Goal: Check status: Check status

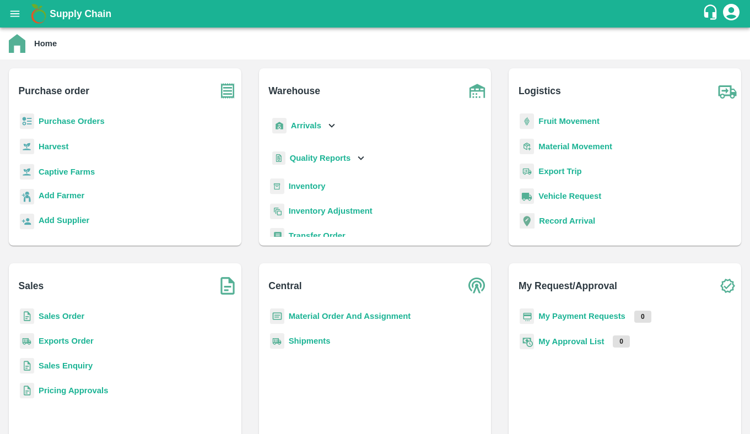
click at [67, 344] on b "Exports Order" at bounding box center [66, 341] width 55 height 9
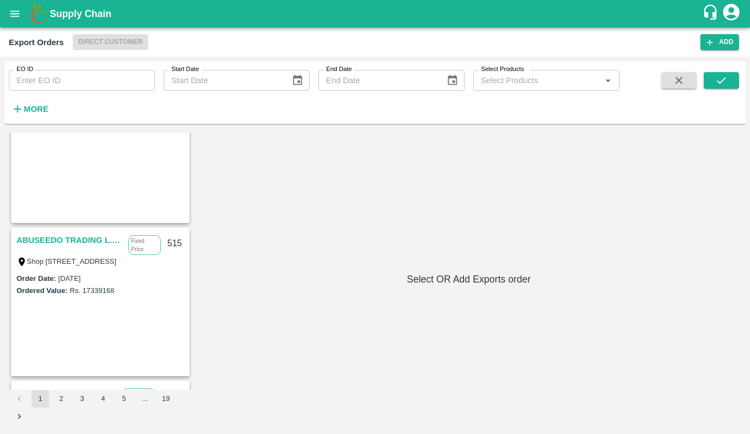
scroll to position [58, 0]
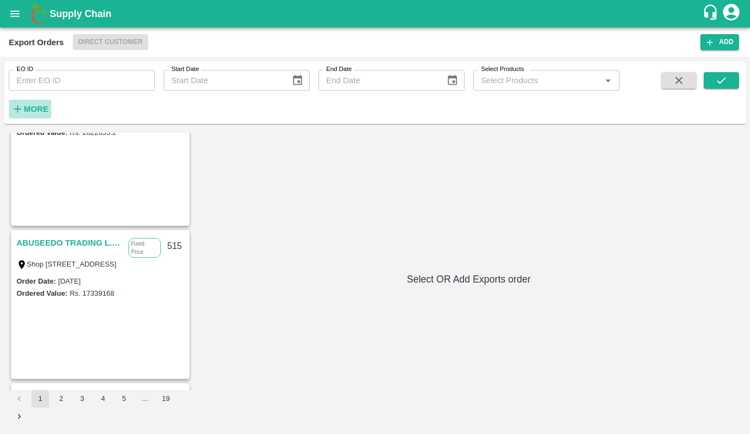
click at [37, 107] on strong "More" at bounding box center [36, 109] width 25 height 9
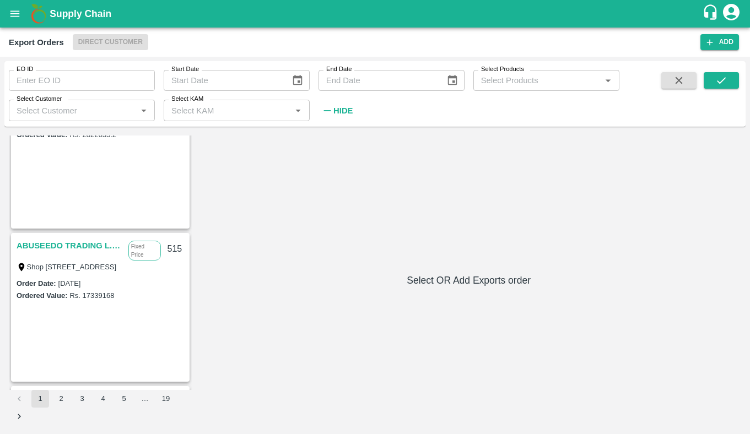
click at [70, 106] on input "Select Customer" at bounding box center [72, 110] width 121 height 14
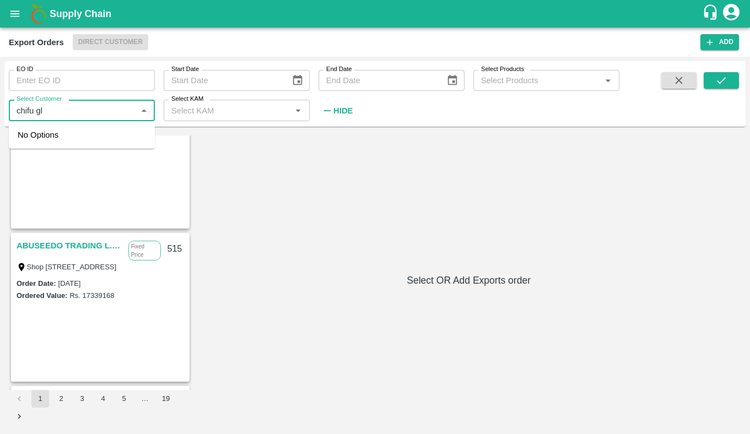
type input "chifu glo"
click at [55, 132] on div "Chifu Global FZE" at bounding box center [82, 140] width 146 height 29
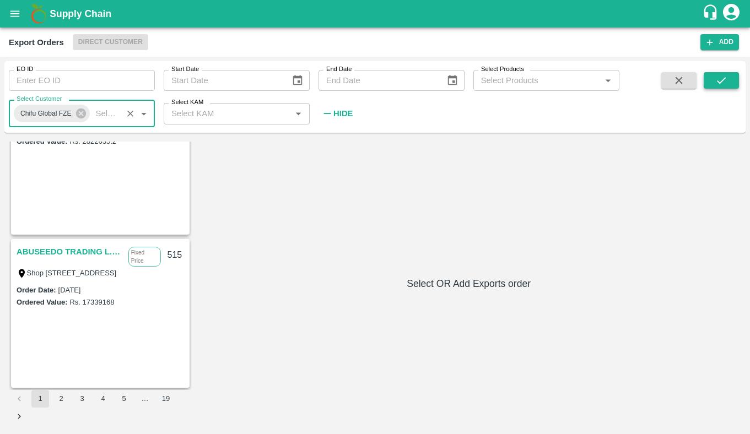
click at [710, 81] on button "submit" at bounding box center [720, 80] width 35 height 17
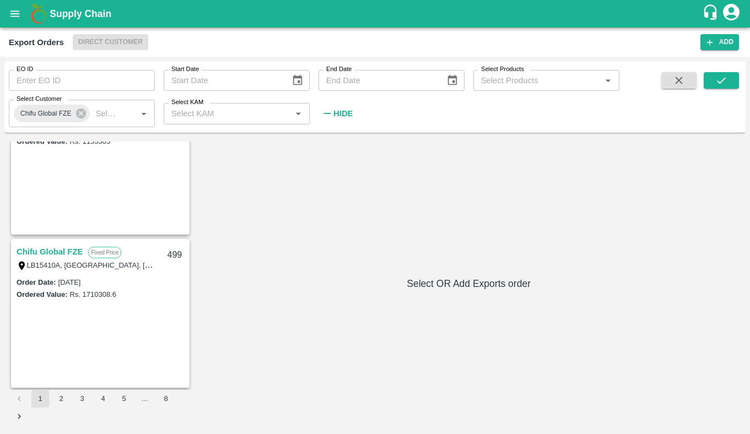
scroll to position [0, 0]
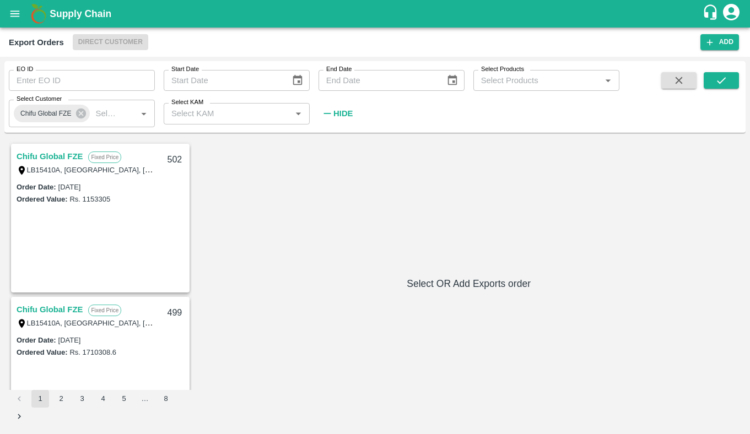
click at [59, 157] on link "Chifu Global FZE" at bounding box center [50, 156] width 66 height 14
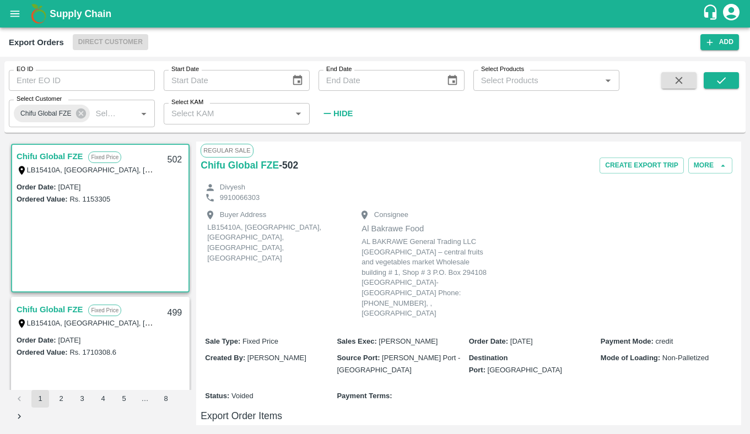
scroll to position [154, 0]
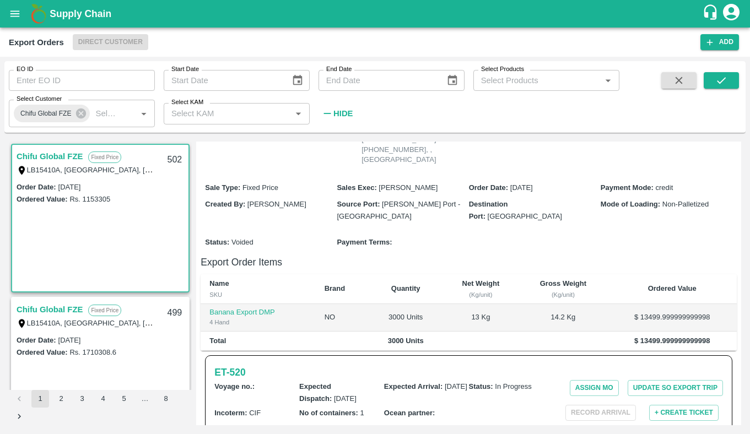
click at [50, 306] on link "Chifu Global FZE" at bounding box center [50, 309] width 66 height 14
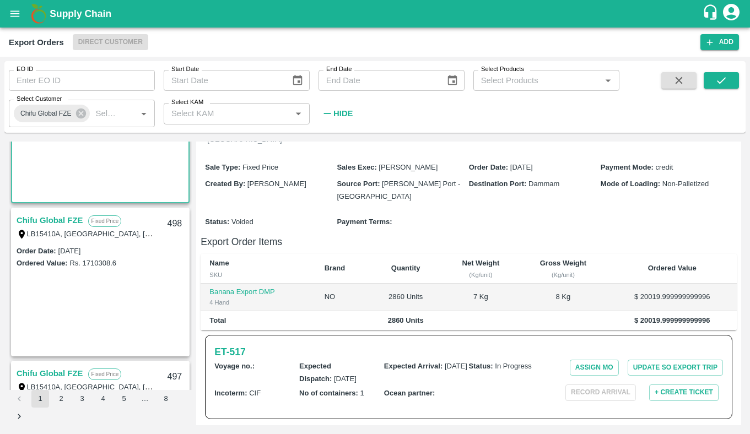
scroll to position [259, 0]
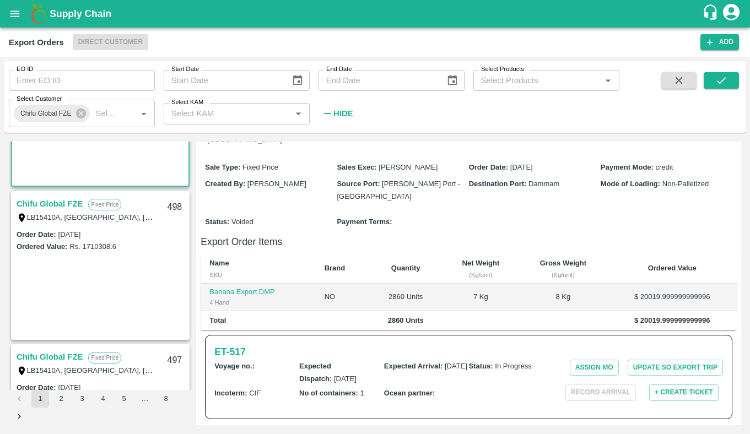
click at [67, 214] on label "LB15410A, [GEOGRAPHIC_DATA], [GEOGRAPHIC_DATA], [GEOGRAPHIC_DATA], [GEOGRAPHIC_…" at bounding box center [201, 217] width 348 height 9
click at [67, 208] on link "Chifu Global FZE" at bounding box center [50, 204] width 66 height 14
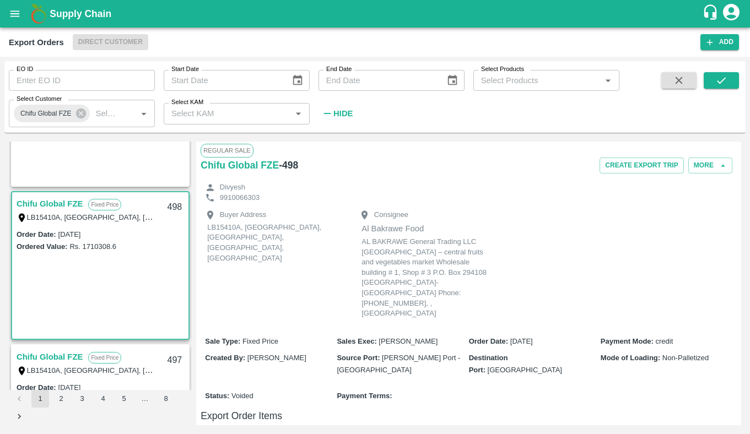
click at [66, 357] on link "Chifu Global FZE" at bounding box center [50, 357] width 66 height 14
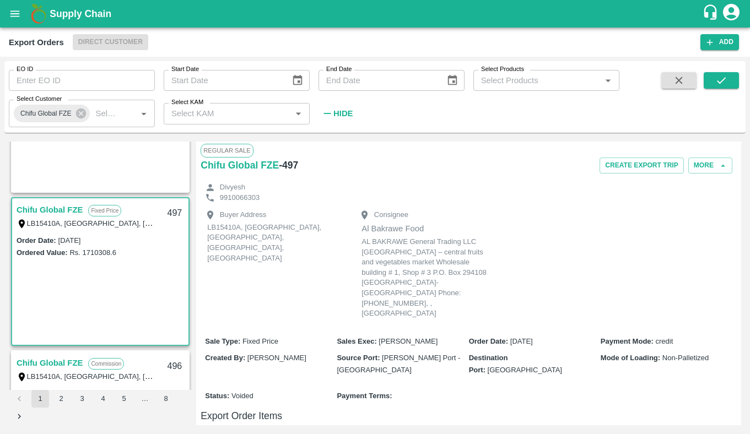
scroll to position [406, 0]
click at [59, 368] on link "Chifu Global FZE" at bounding box center [50, 362] width 66 height 14
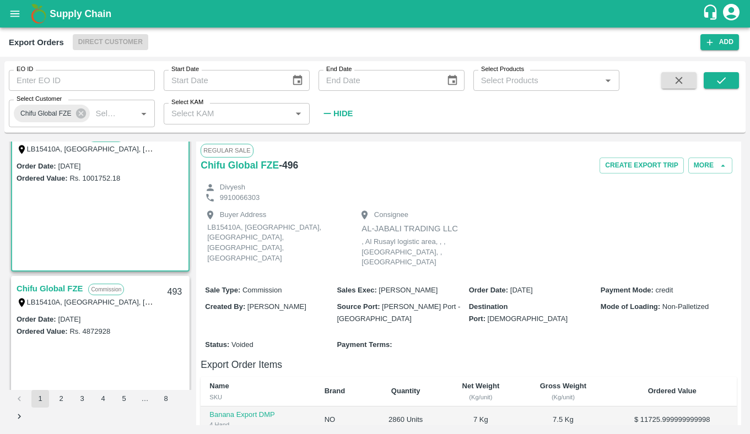
scroll to position [654, 0]
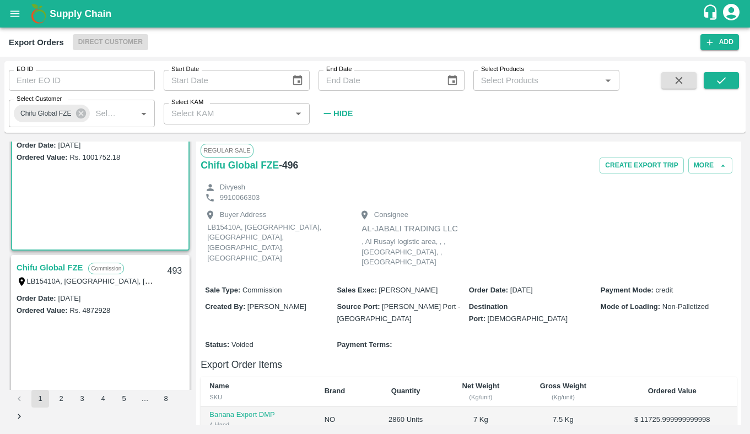
click at [55, 268] on link "Chifu Global FZE" at bounding box center [50, 268] width 66 height 14
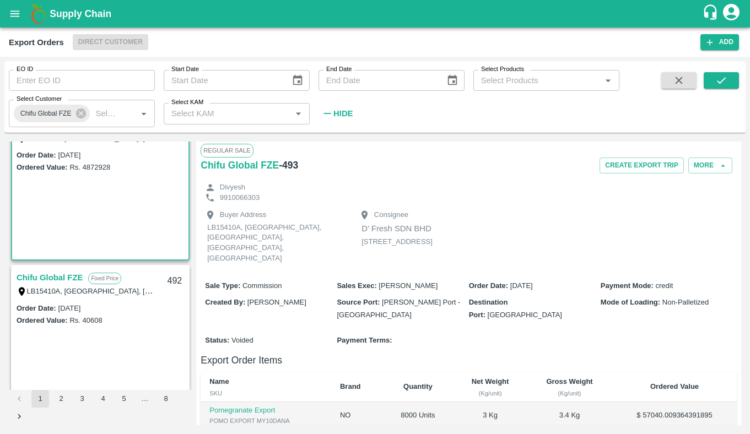
scroll to position [806, 0]
